Goal: Task Accomplishment & Management: Manage account settings

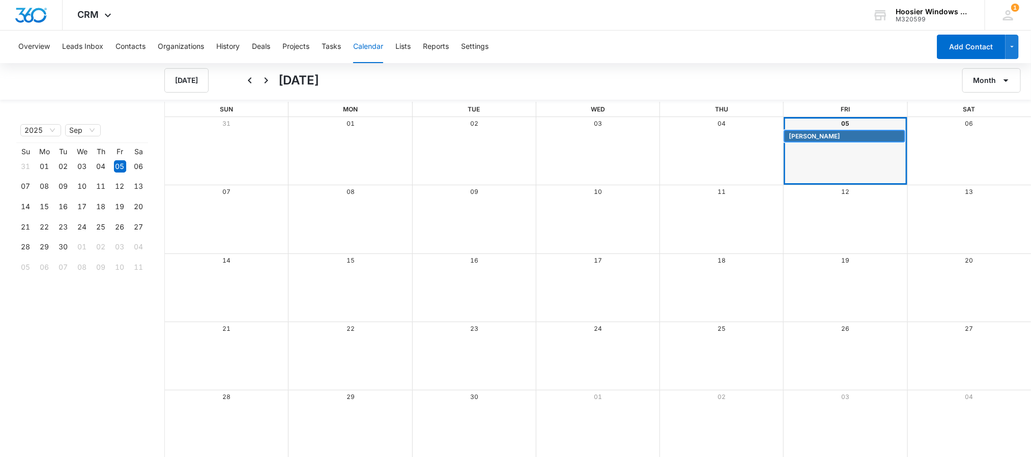
click at [823, 137] on span "[PERSON_NAME]" at bounding box center [814, 136] width 51 height 9
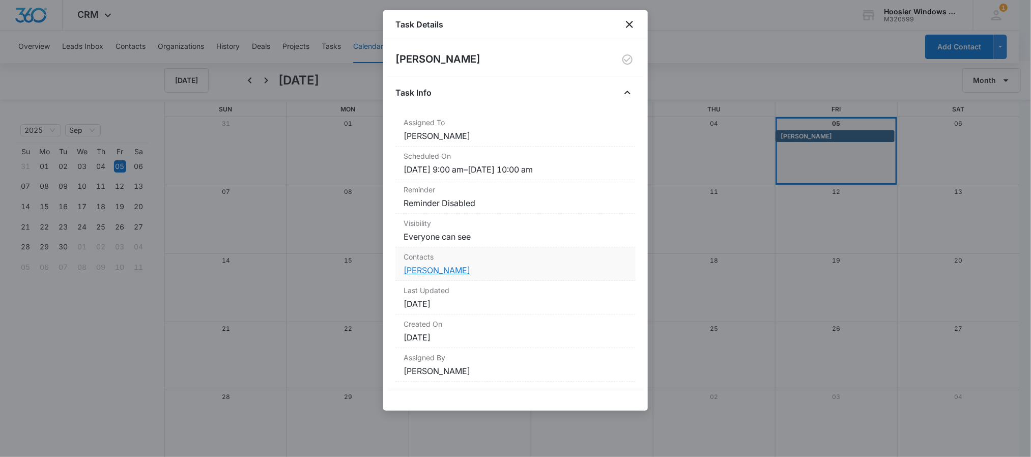
click at [416, 272] on link "[PERSON_NAME]" at bounding box center [436, 270] width 67 height 10
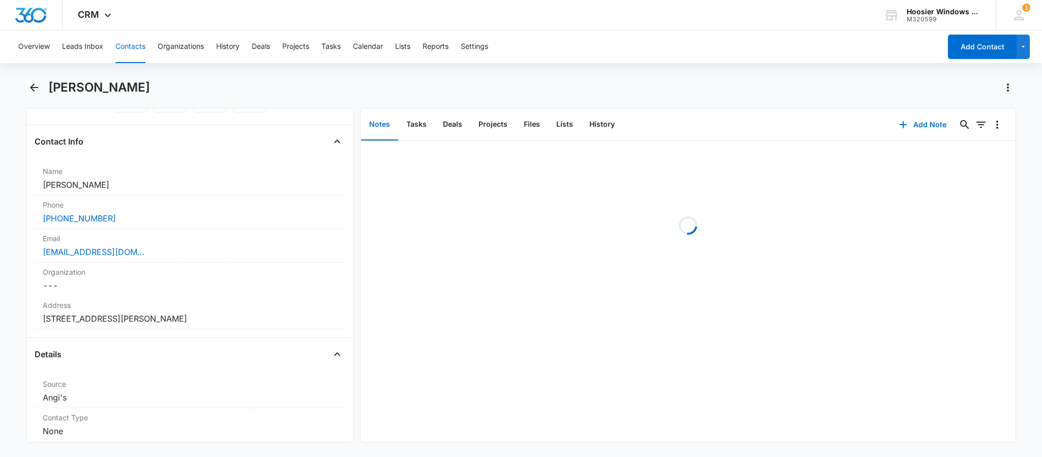
scroll to position [147, 0]
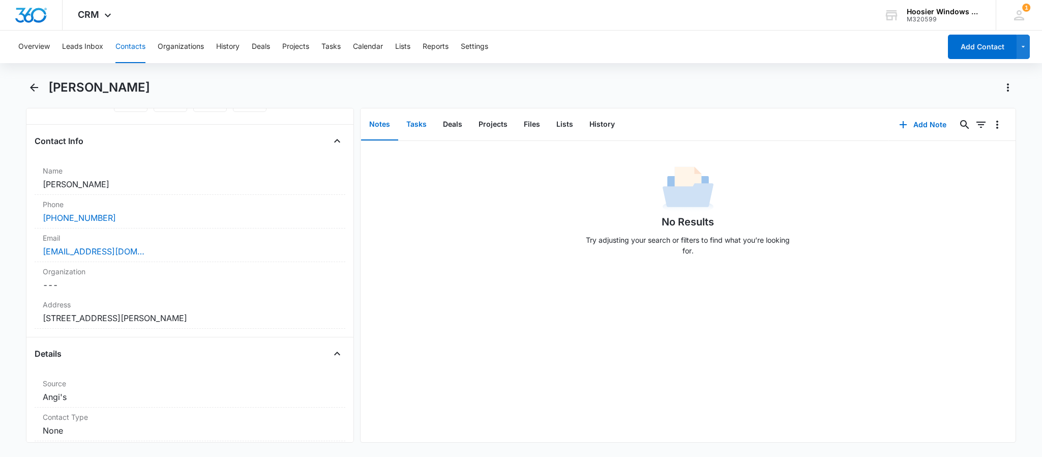
click at [424, 119] on button "Tasks" at bounding box center [416, 125] width 37 height 32
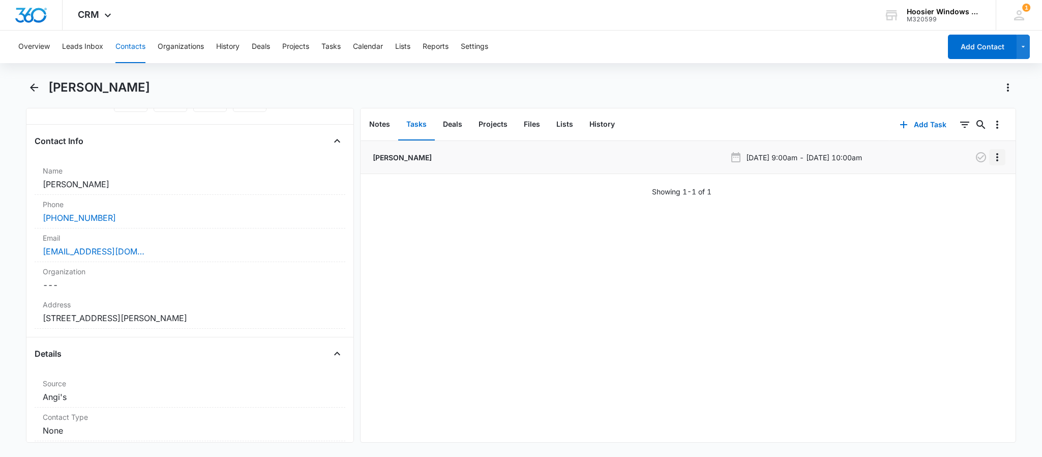
click at [991, 159] on icon "Overflow Menu" at bounding box center [997, 157] width 12 height 12
click at [951, 182] on div "Edit" at bounding box center [958, 185] width 21 height 7
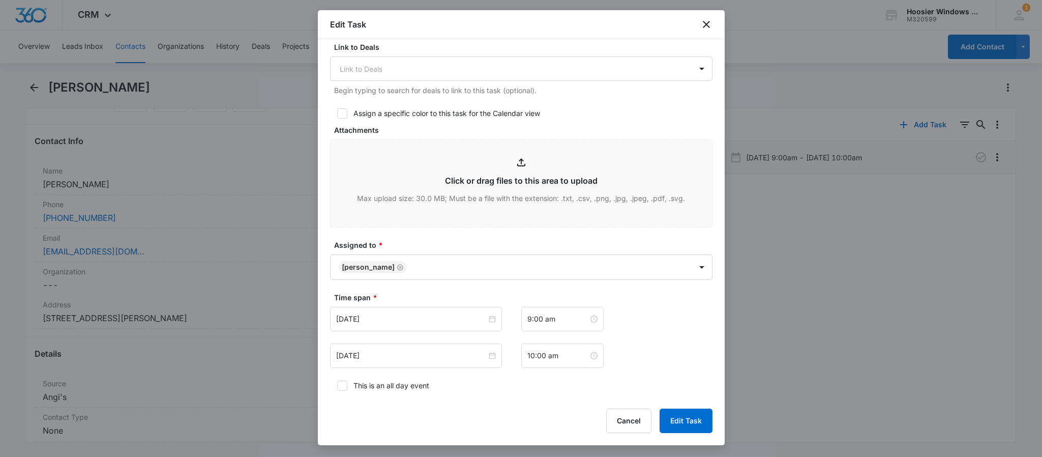
scroll to position [490, 0]
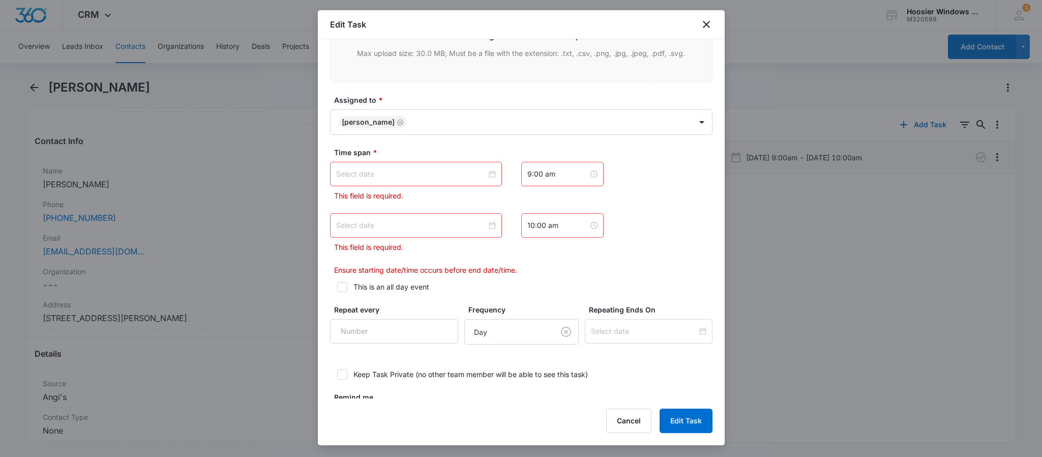
click at [434, 167] on div at bounding box center [416, 174] width 172 height 24
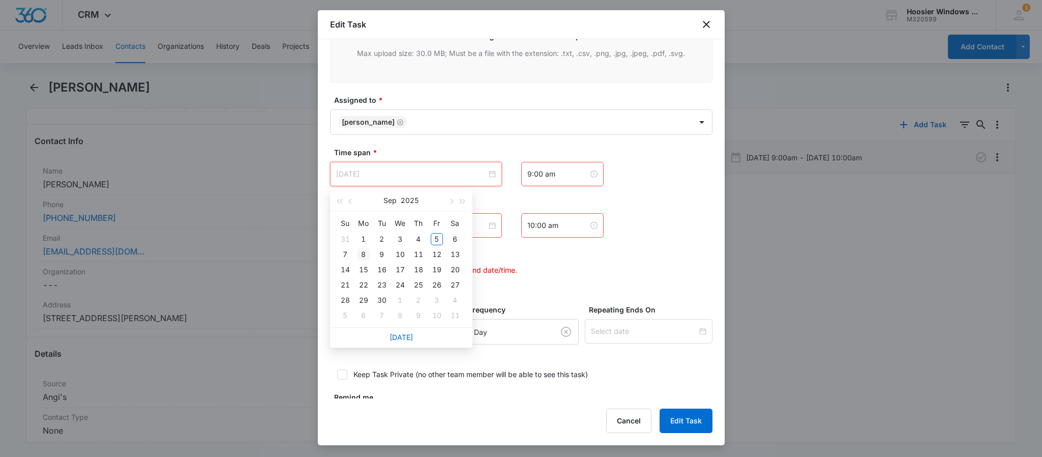
type input "[DATE]"
click at [360, 255] on div "8" at bounding box center [364, 254] width 12 height 12
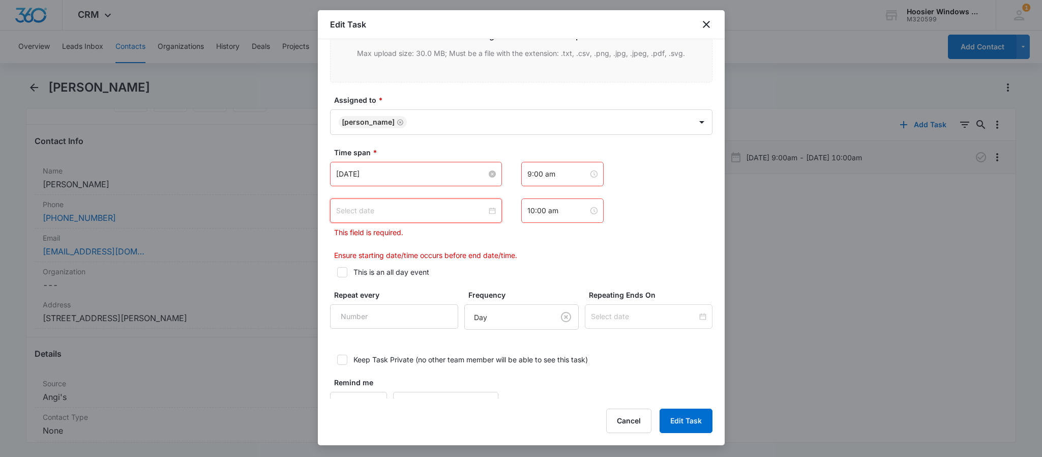
click at [422, 215] on input at bounding box center [411, 210] width 151 height 11
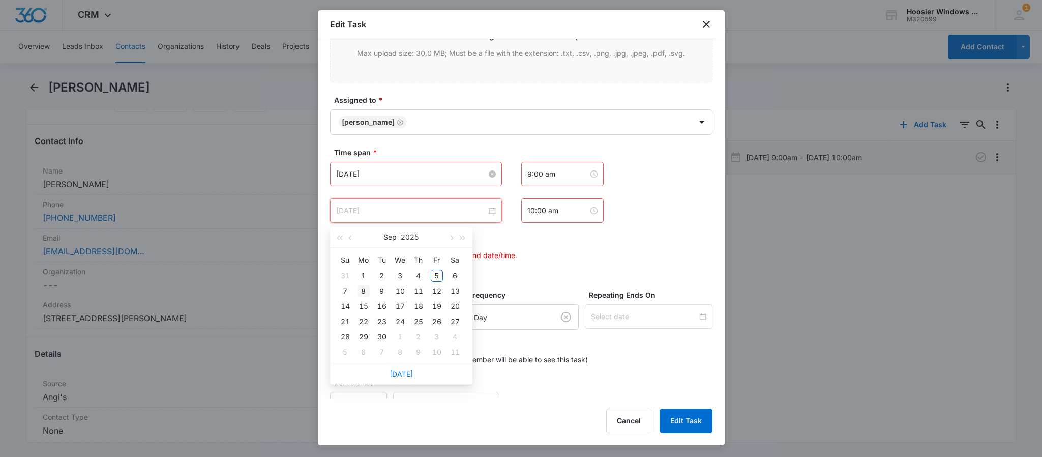
type input "[DATE]"
click at [359, 290] on div "8" at bounding box center [364, 291] width 12 height 12
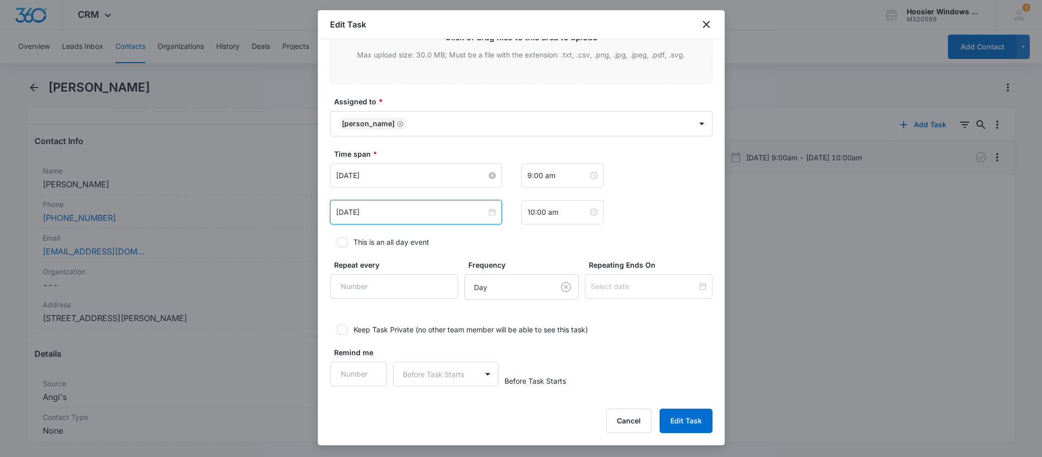
click at [638, 182] on div "[DATE] [DATE] Su Mo Tu We Th Fr Sa 31 1 2 3 4 5 6 7 8 9 10 11 12 13 14 15 16 17…" at bounding box center [521, 175] width 383 height 24
click at [681, 416] on button "Edit Task" at bounding box center [686, 420] width 53 height 24
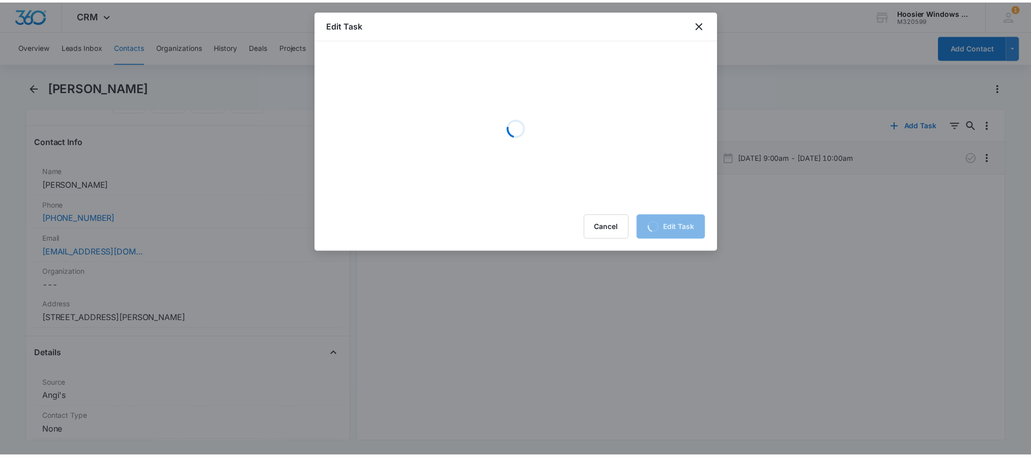
scroll to position [0, 0]
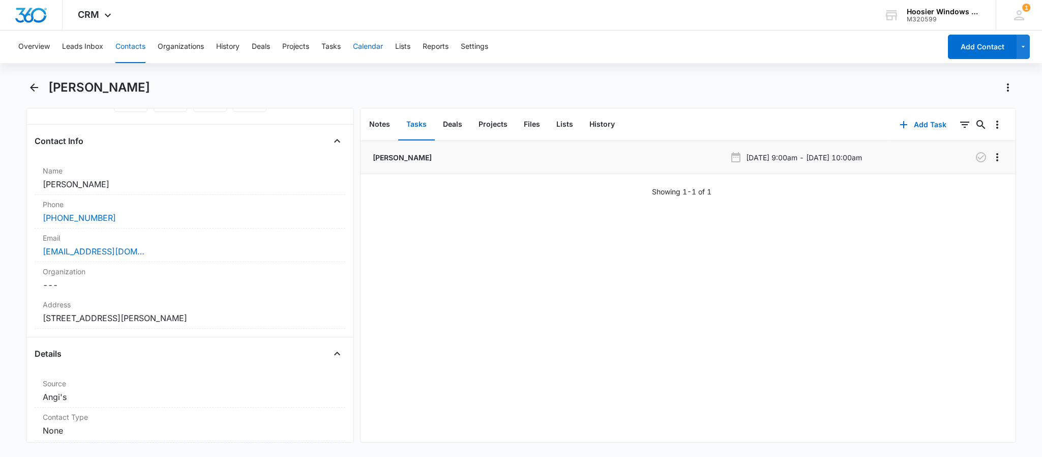
click at [371, 50] on button "Calendar" at bounding box center [368, 47] width 30 height 33
